Goal: Information Seeking & Learning: Learn about a topic

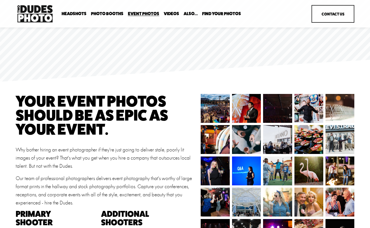
click at [0, 0] on span "Expo Headshots" at bounding box center [0, 0] width 0 height 0
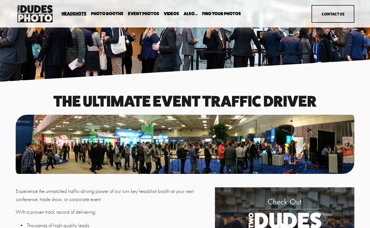
click at [0, 0] on span "Anti Booth" at bounding box center [0, 0] width 0 height 0
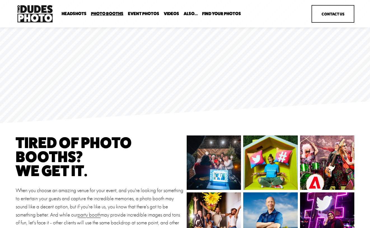
click at [0, 0] on span "In Your Office" at bounding box center [0, 0] width 0 height 0
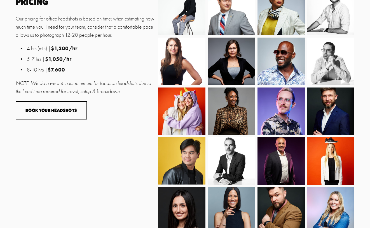
scroll to position [320, 0]
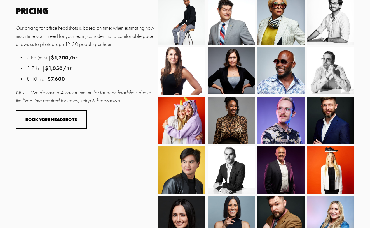
click at [334, 165] on img at bounding box center [330, 171] width 47 height 63
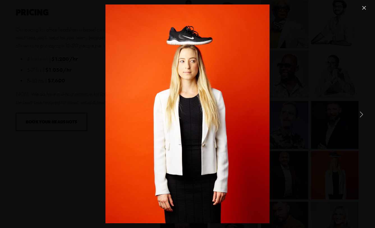
click at [363, 116] on link "Next Item" at bounding box center [361, 114] width 12 height 12
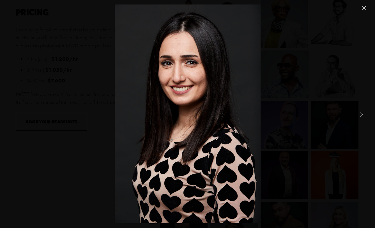
click at [363, 116] on link "Next Item" at bounding box center [361, 114] width 12 height 12
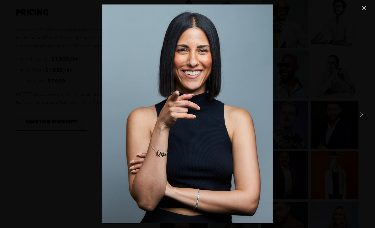
click at [362, 116] on link "Next Item" at bounding box center [361, 114] width 12 height 12
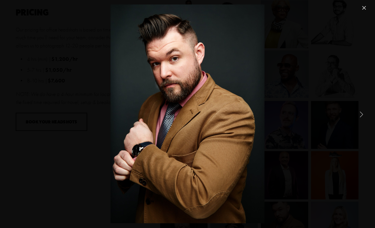
click at [361, 117] on link "Next Item" at bounding box center [361, 114] width 12 height 12
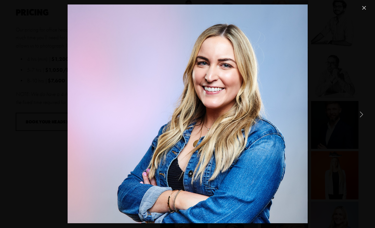
click at [361, 117] on link "Next Item" at bounding box center [361, 114] width 12 height 12
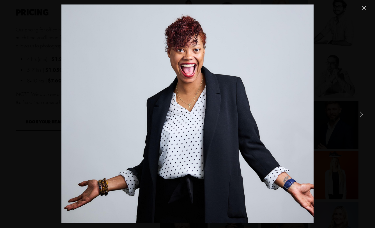
click at [361, 117] on link "Next Item" at bounding box center [361, 114] width 12 height 12
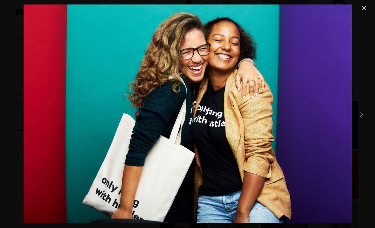
click at [359, 117] on link "Next Item" at bounding box center [361, 114] width 12 height 12
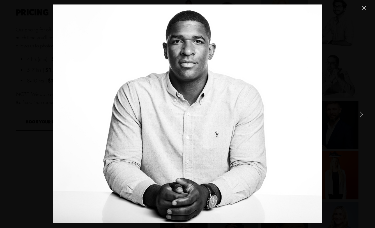
click at [360, 115] on link "Next Item" at bounding box center [361, 114] width 12 height 12
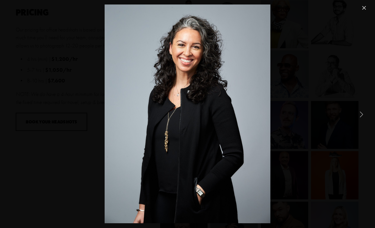
click at [361, 120] on link "Next Item" at bounding box center [361, 114] width 12 height 12
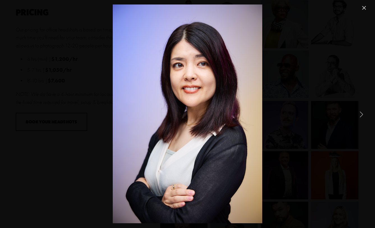
click at [361, 118] on link "Next Item" at bounding box center [361, 114] width 12 height 12
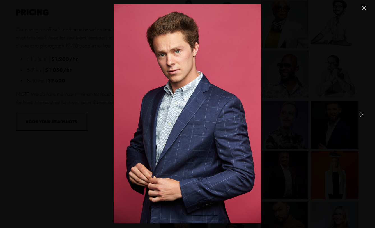
click at [364, 112] on link "Next Item" at bounding box center [361, 114] width 12 height 12
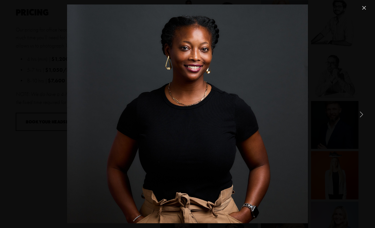
click at [360, 10] on link "Close" at bounding box center [363, 7] width 7 height 7
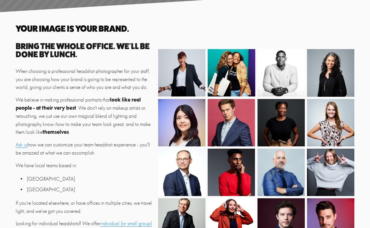
scroll to position [75, 0]
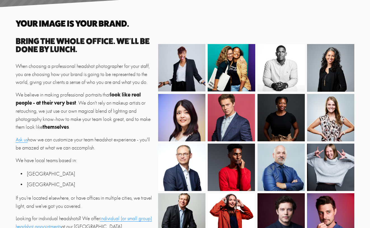
click at [277, 165] on img at bounding box center [281, 166] width 58 height 47
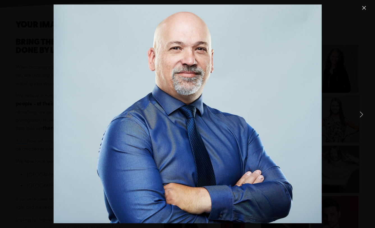
click at [366, 8] on link "Close" at bounding box center [363, 7] width 7 height 7
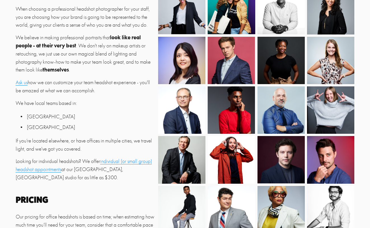
scroll to position [195, 0]
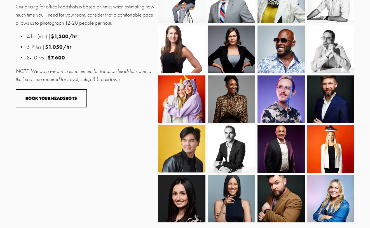
scroll to position [384, 0]
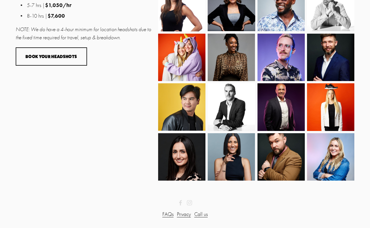
click at [238, 104] on img at bounding box center [231, 107] width 47 height 52
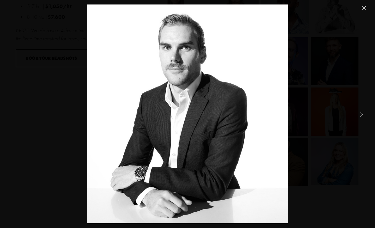
click at [361, 9] on link "Close" at bounding box center [363, 7] width 7 height 7
